Goal: Check status

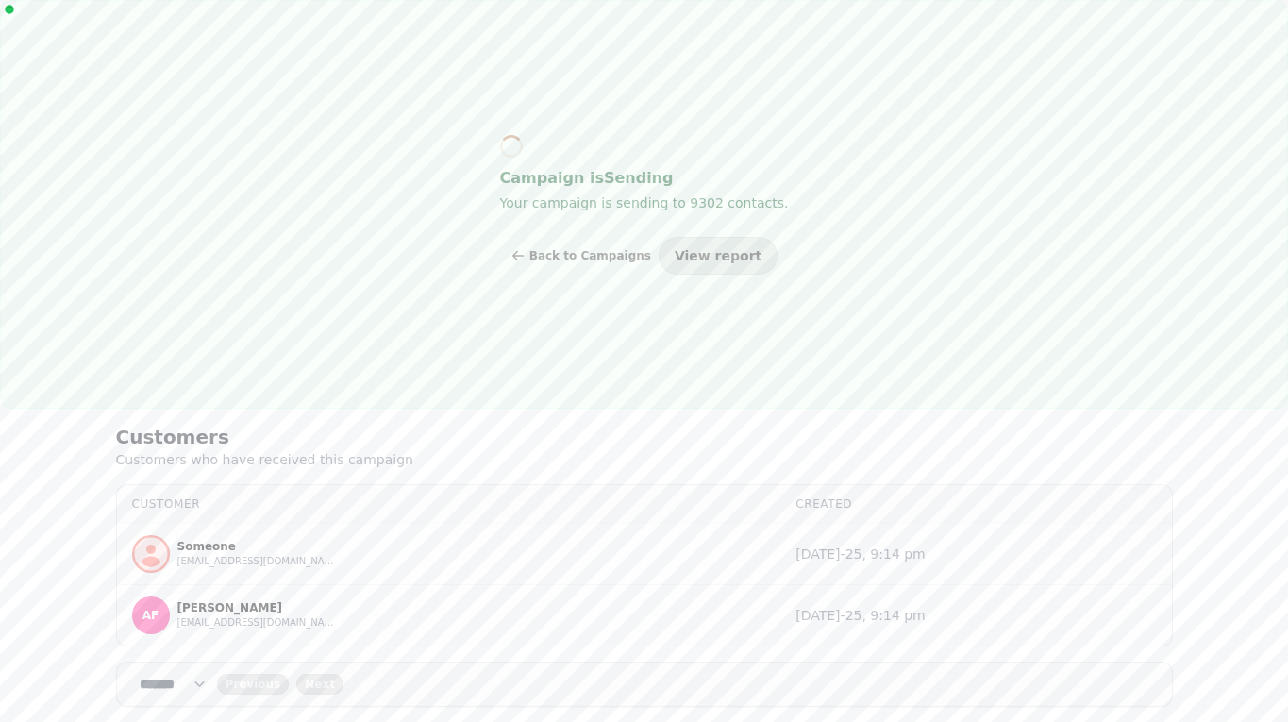
select select "**"
click at [716, 256] on span "View report" at bounding box center [718, 255] width 87 height 13
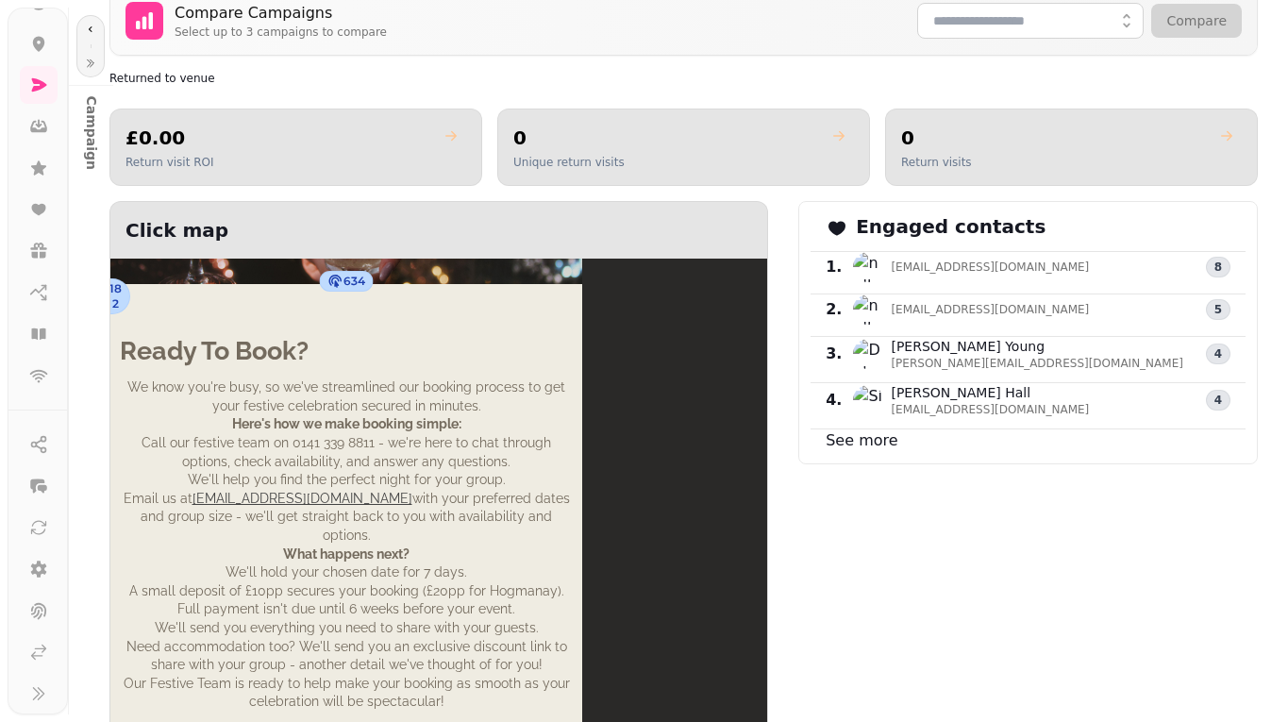
scroll to position [142, 0]
click at [32, 645] on icon at bounding box center [38, 645] width 19 height 19
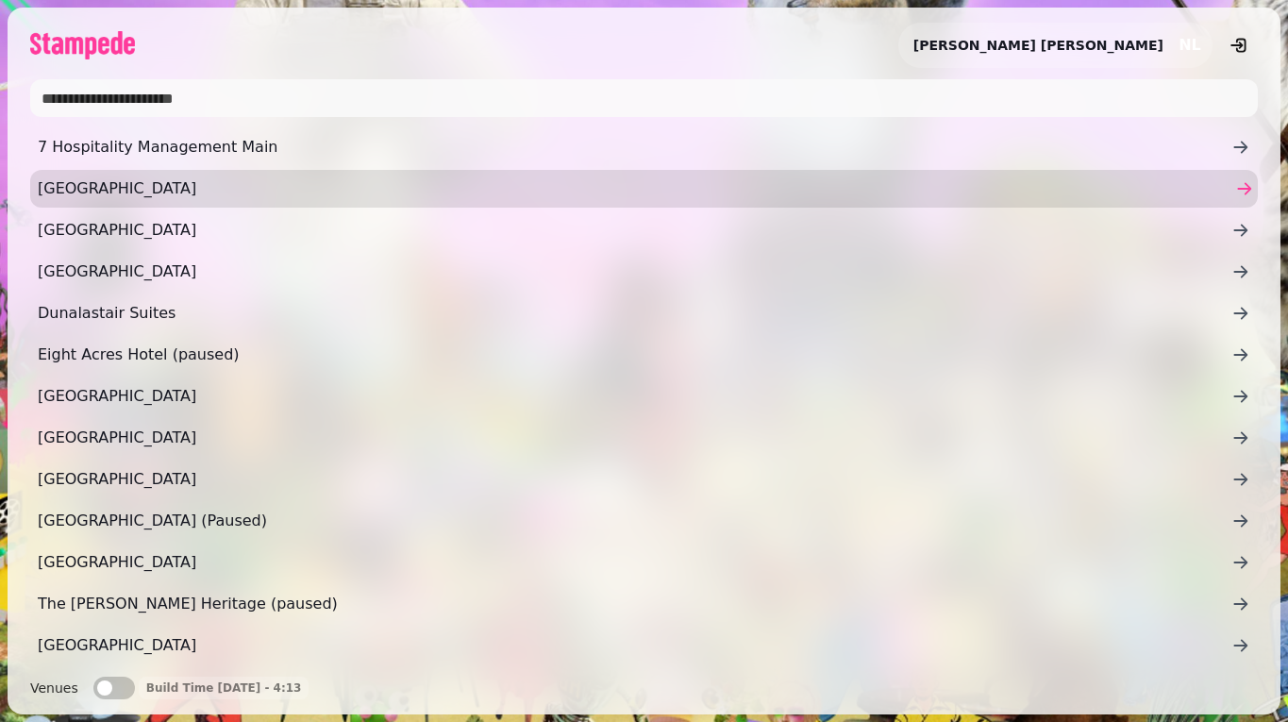
click at [175, 196] on span "[GEOGRAPHIC_DATA]" at bounding box center [635, 188] width 1194 height 23
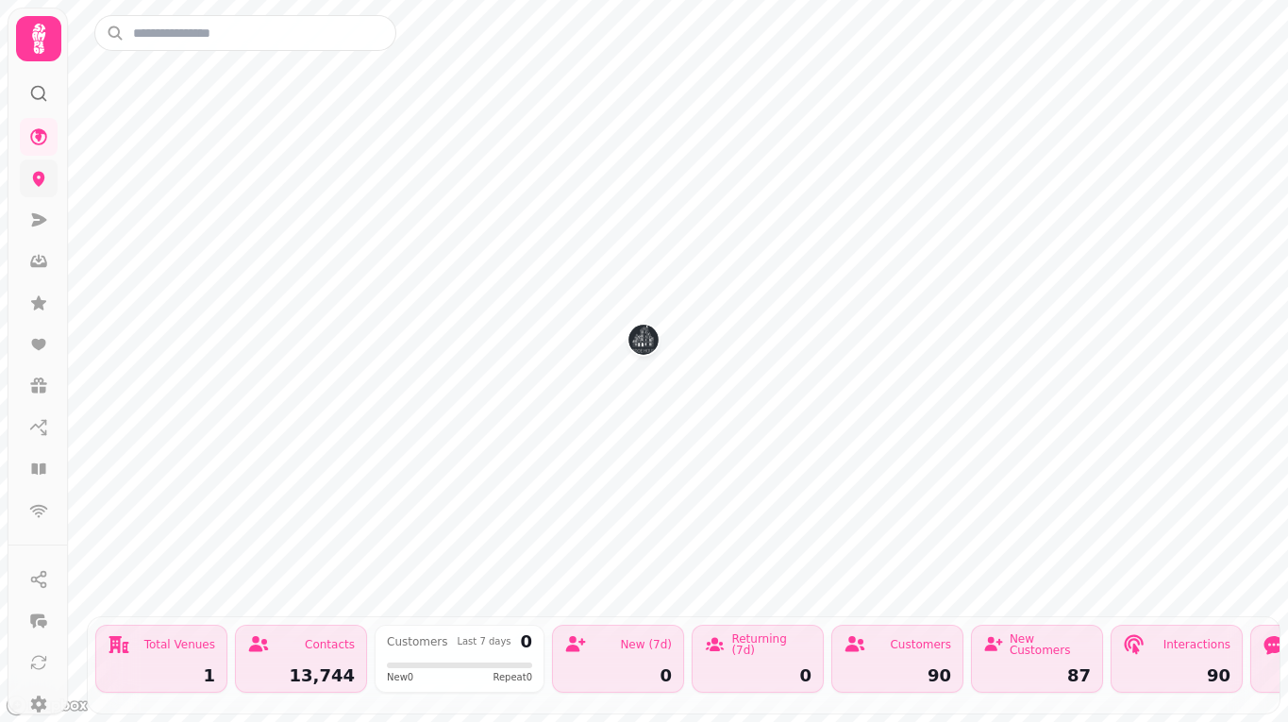
click at [54, 180] on link at bounding box center [39, 178] width 38 height 38
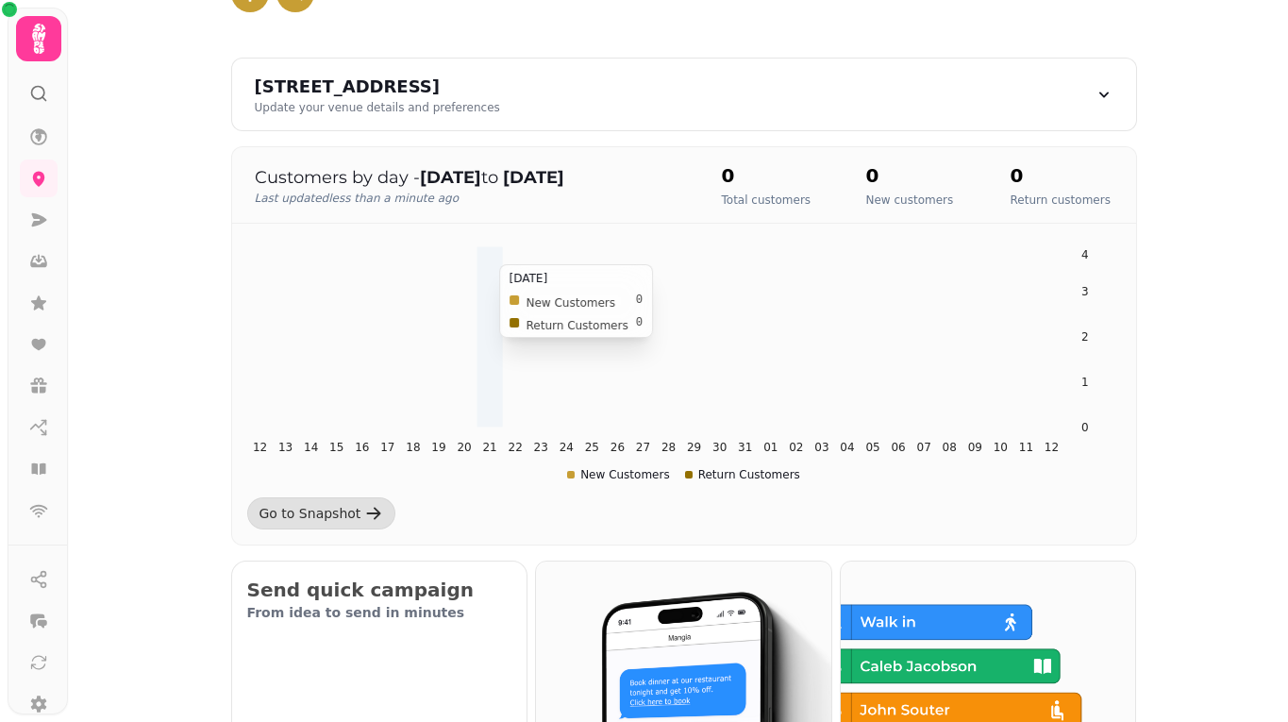
scroll to position [196, 0]
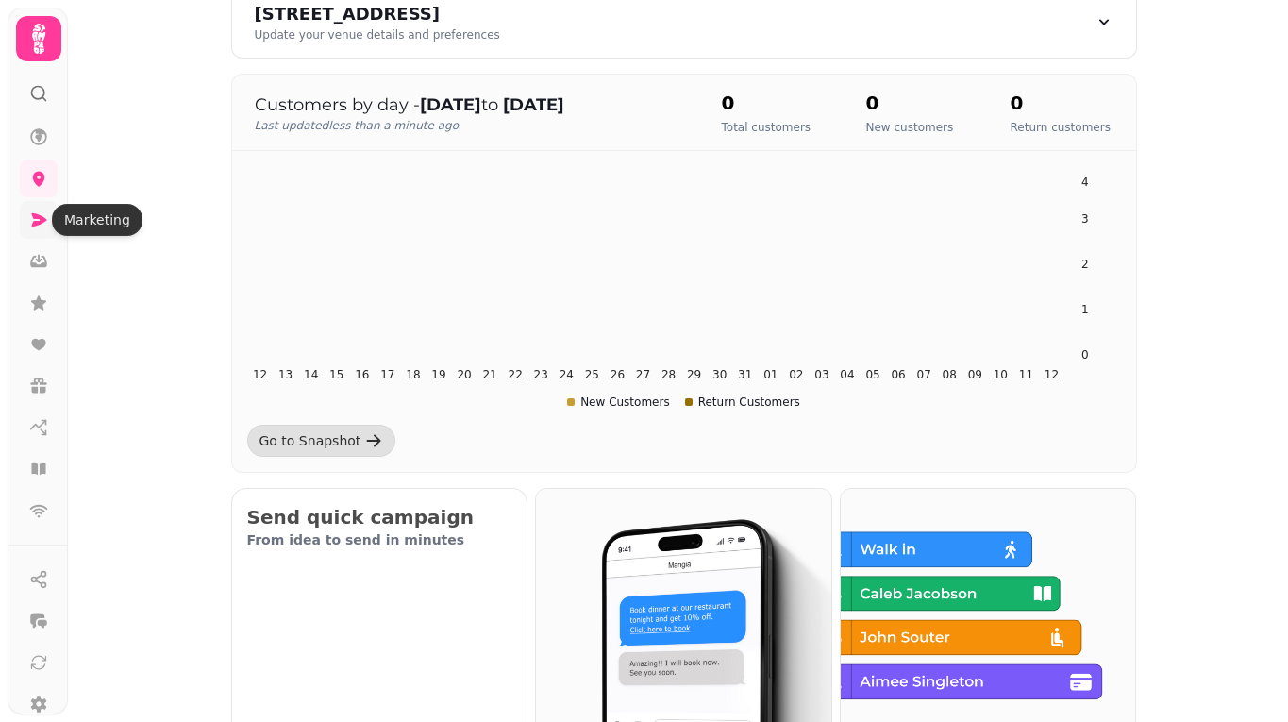
click at [38, 226] on icon at bounding box center [38, 219] width 19 height 19
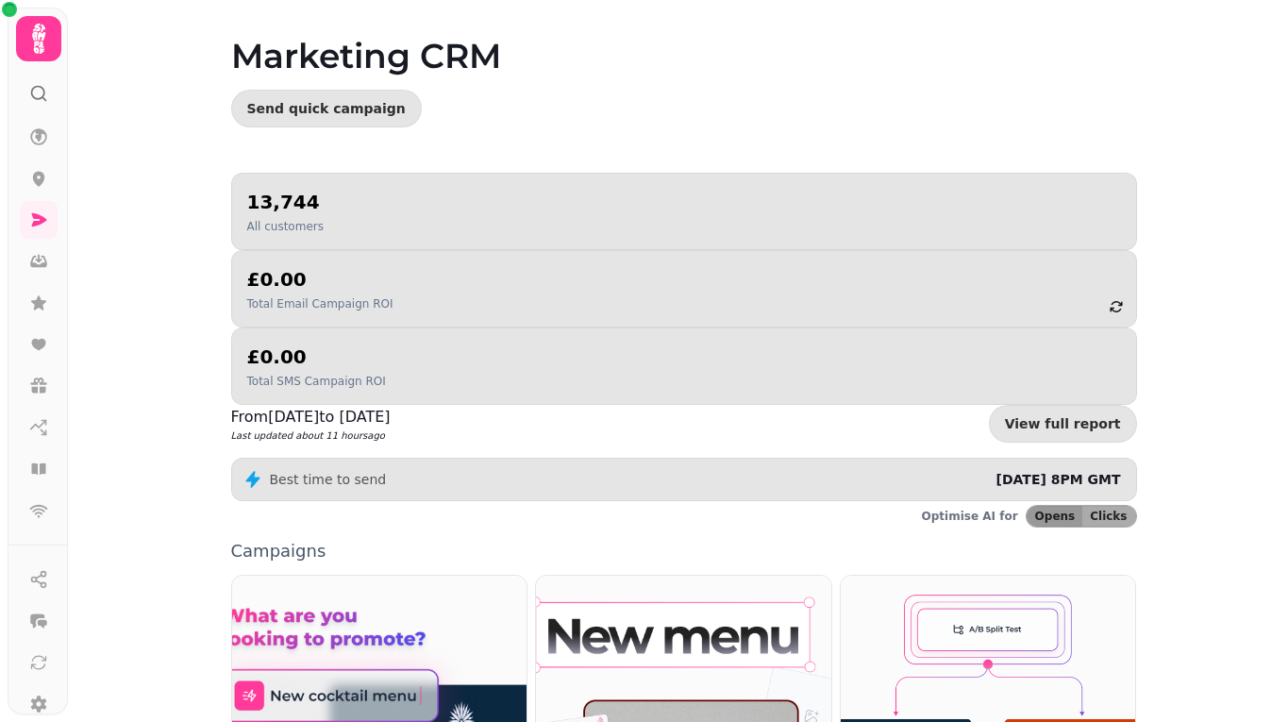
scroll to position [67, 0]
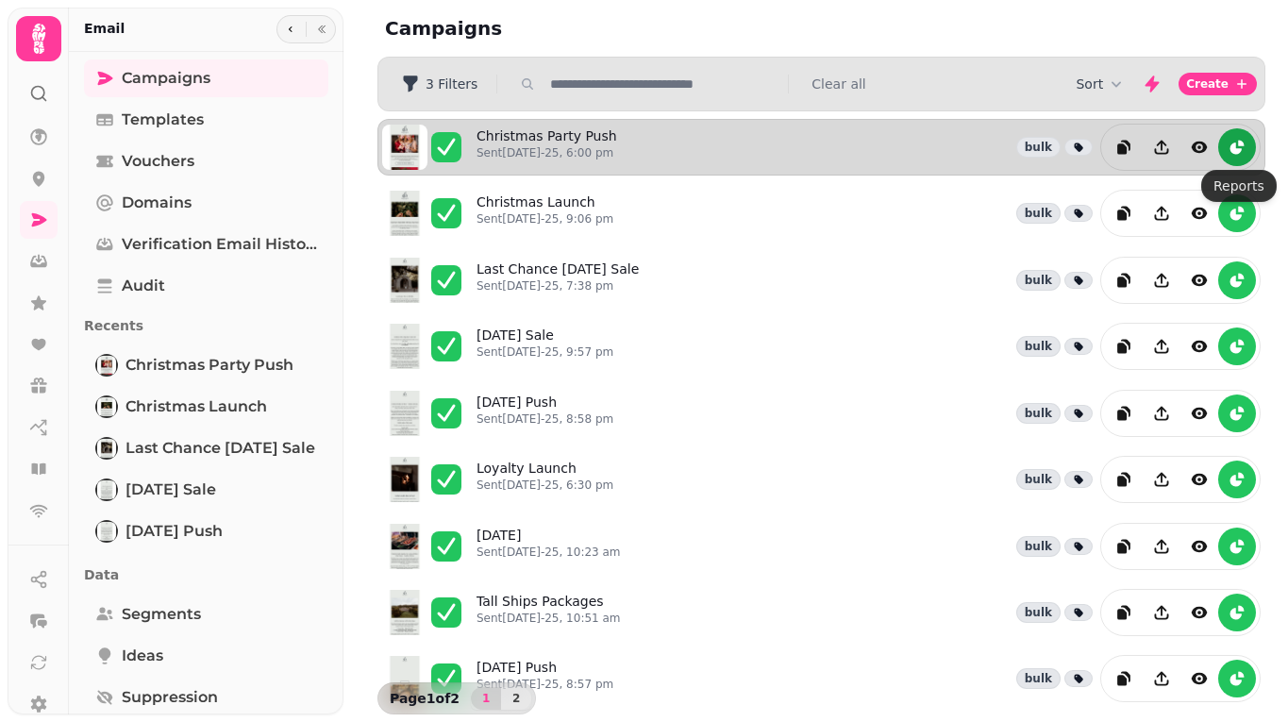
click at [1225, 143] on button "reports" at bounding box center [1237, 147] width 38 height 38
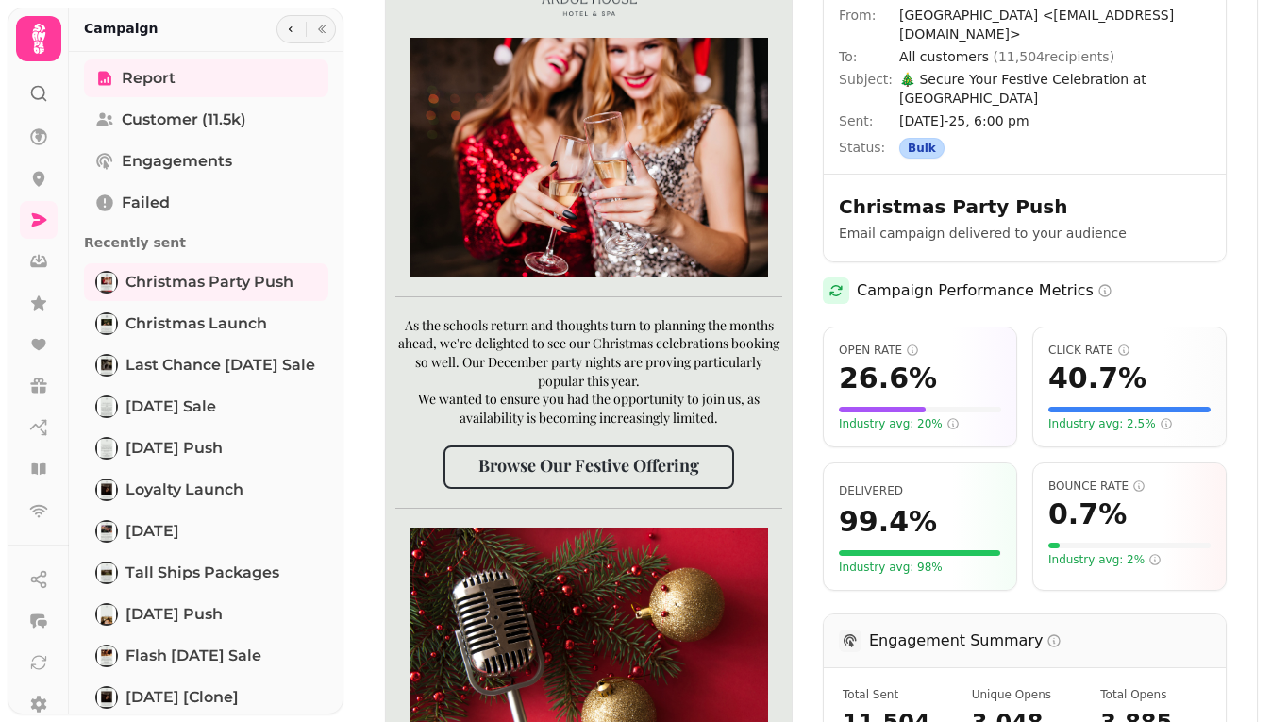
scroll to position [147, 0]
